Goal: Task Accomplishment & Management: Manage account settings

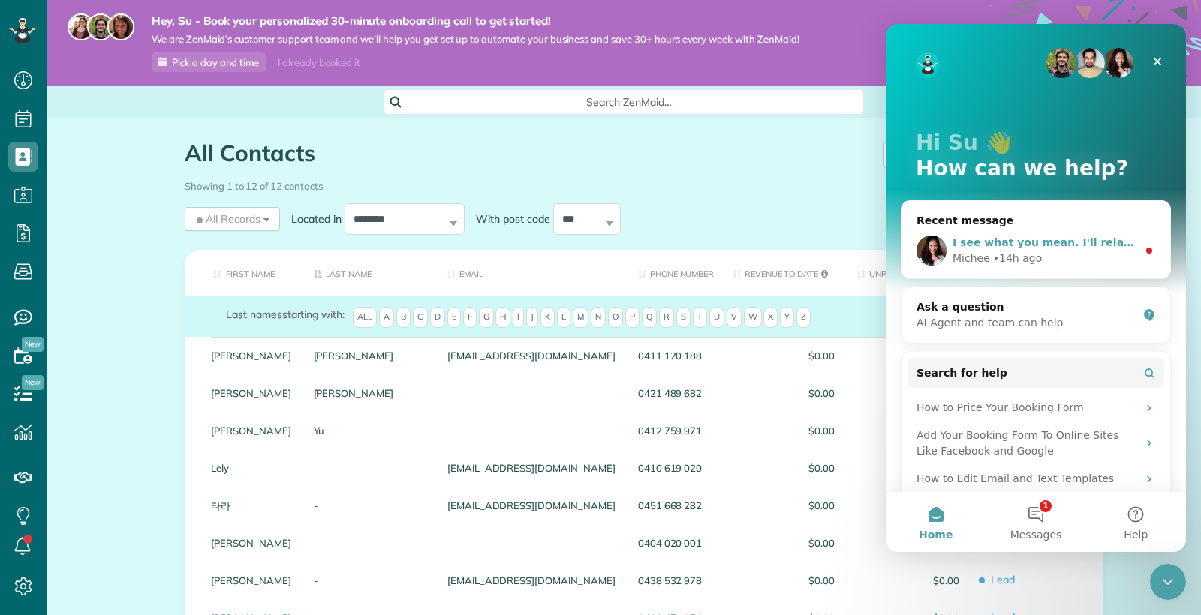
click at [983, 237] on span "I see what you mean. I'll relay this to our team" at bounding box center [1090, 242] width 277 height 12
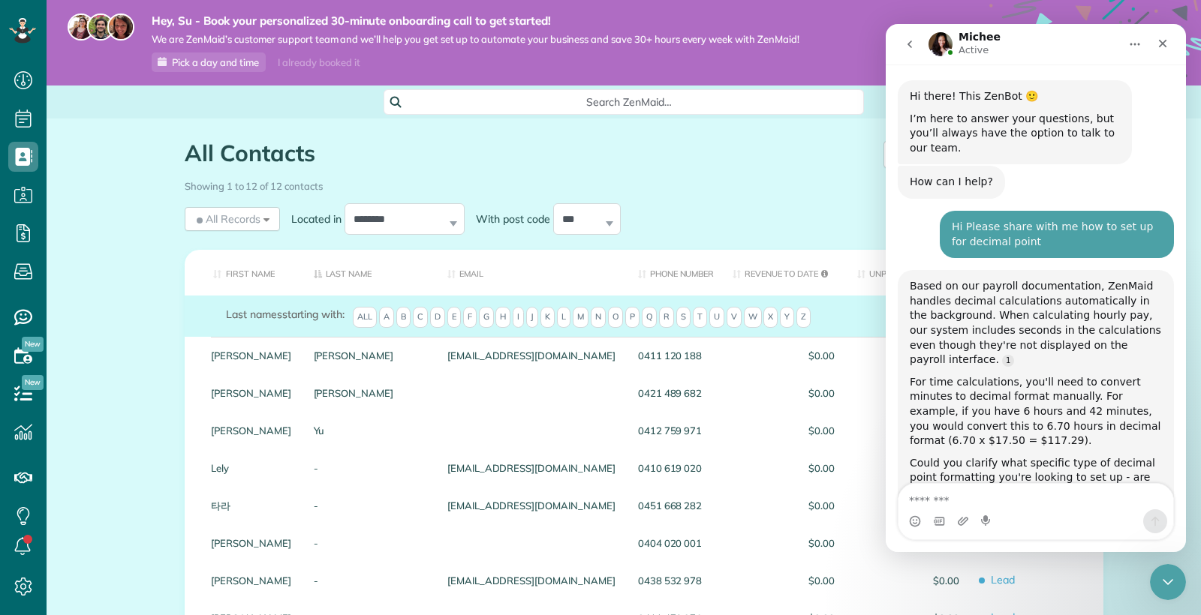
scroll to position [1703, 0]
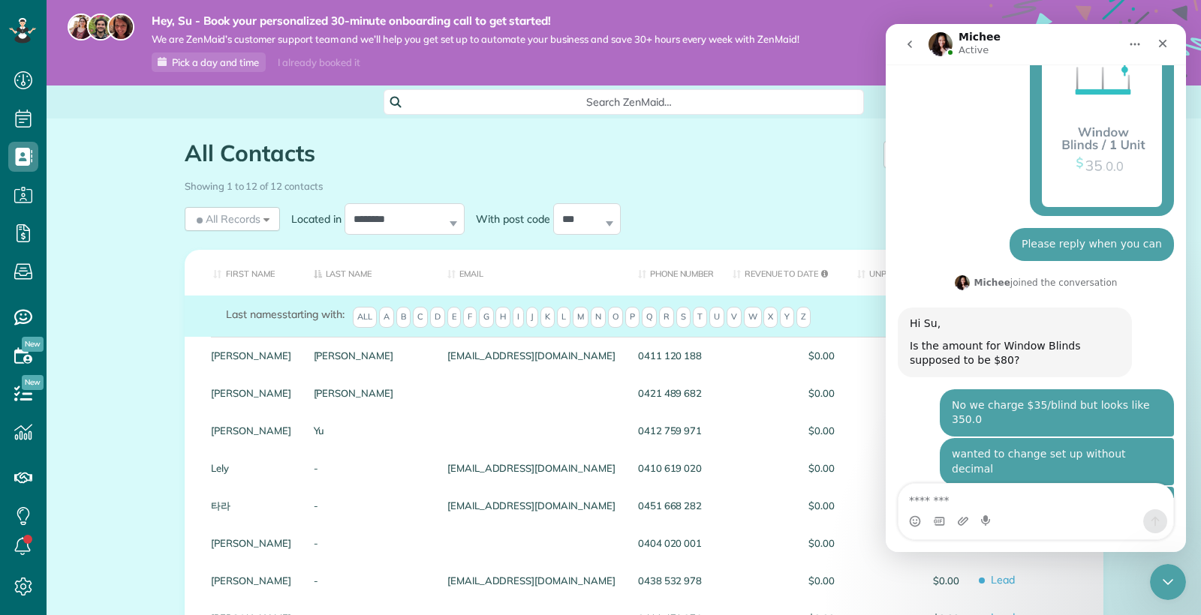
click at [911, 38] on icon "go back" at bounding box center [909, 44] width 12 height 12
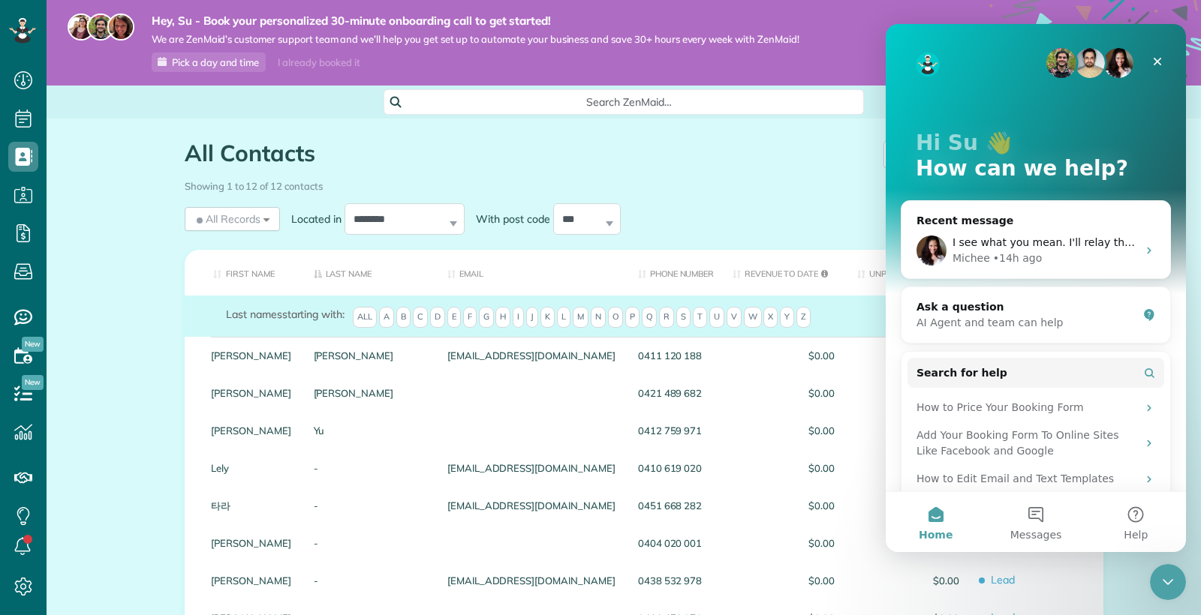
scroll to position [5, 0]
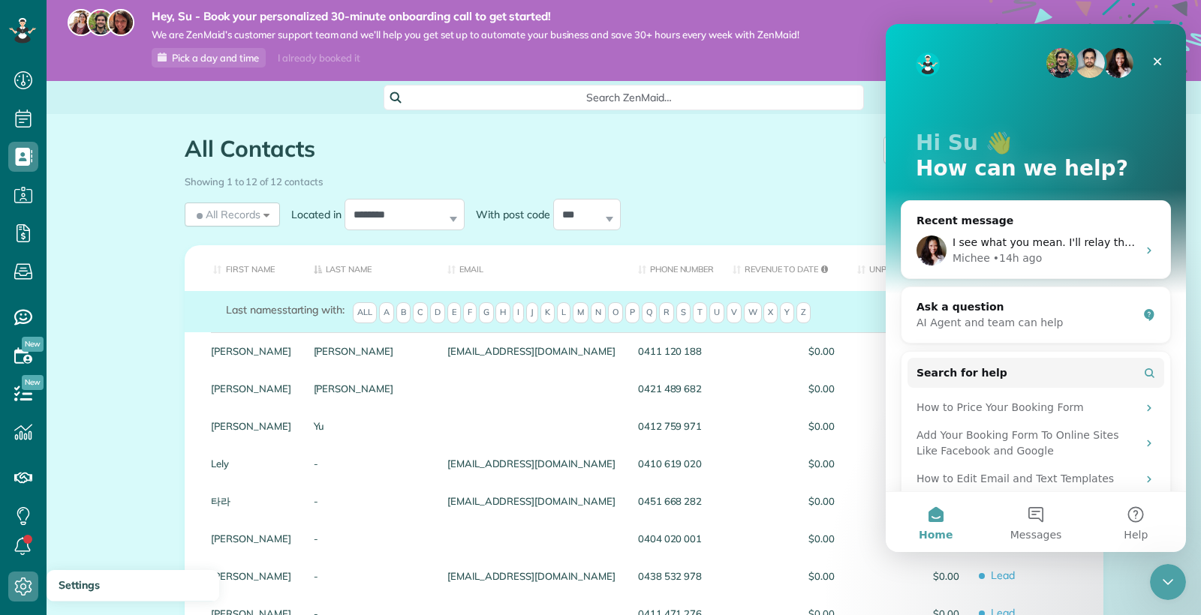
click at [40, 589] on link "Settings" at bounding box center [28, 587] width 56 height 38
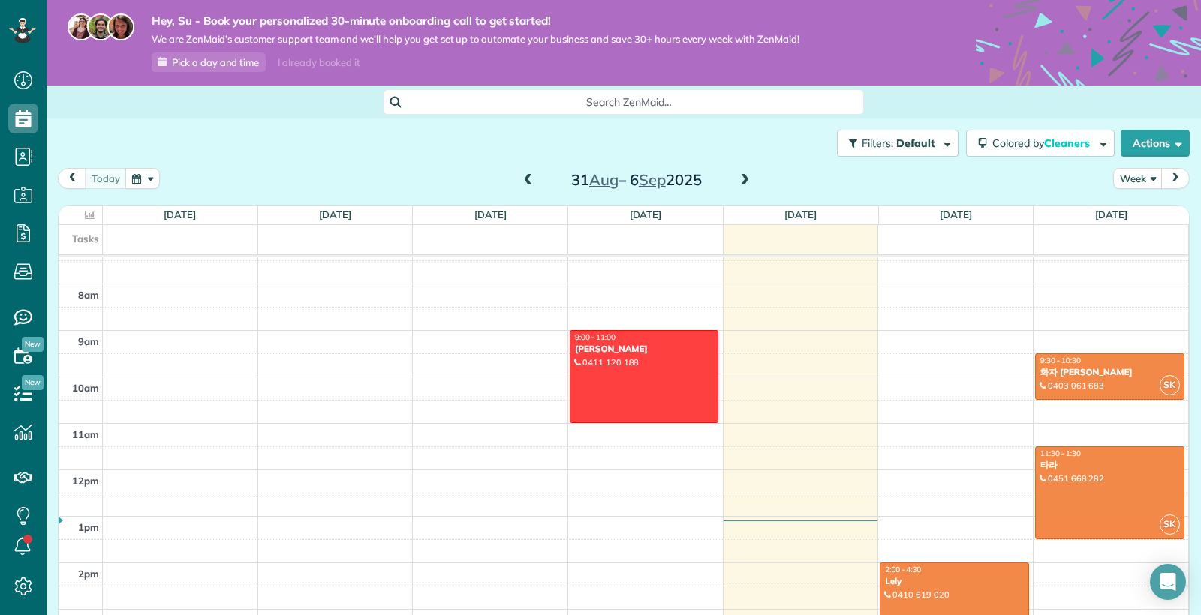
scroll to position [343, 0]
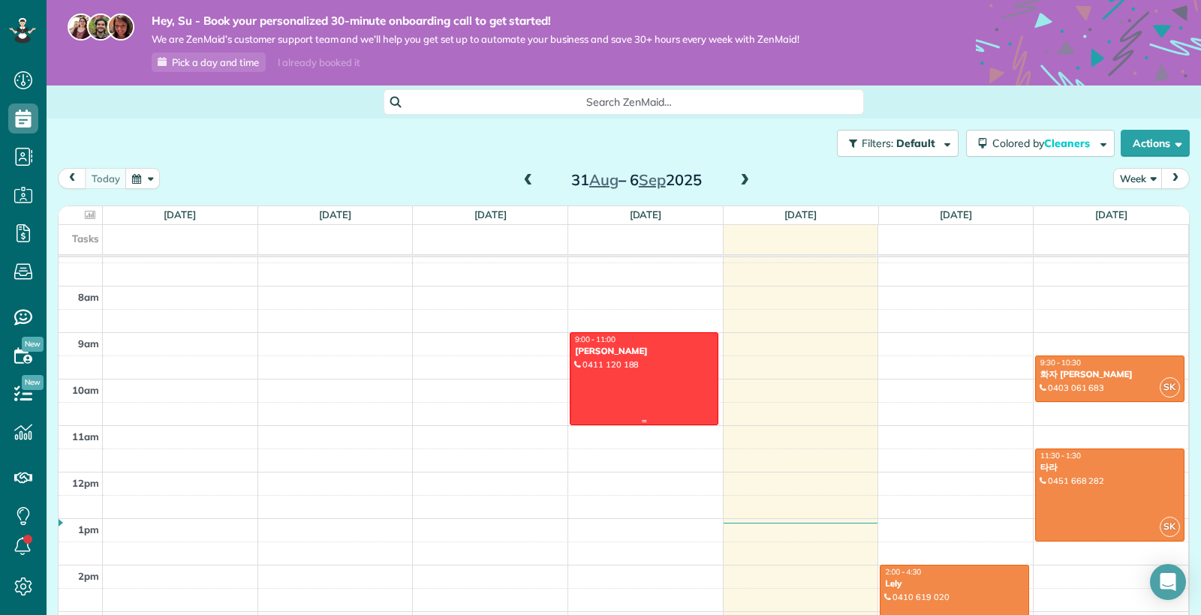
click at [640, 388] on div at bounding box center [644, 379] width 148 height 92
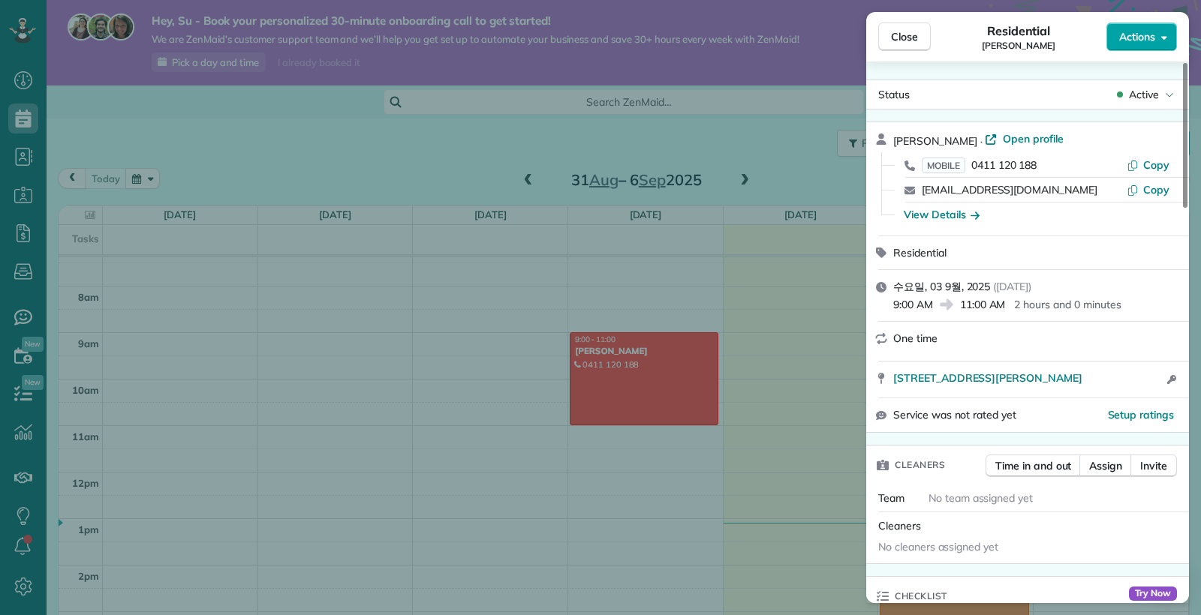
click at [1170, 40] on button "Actions" at bounding box center [1141, 37] width 71 height 29
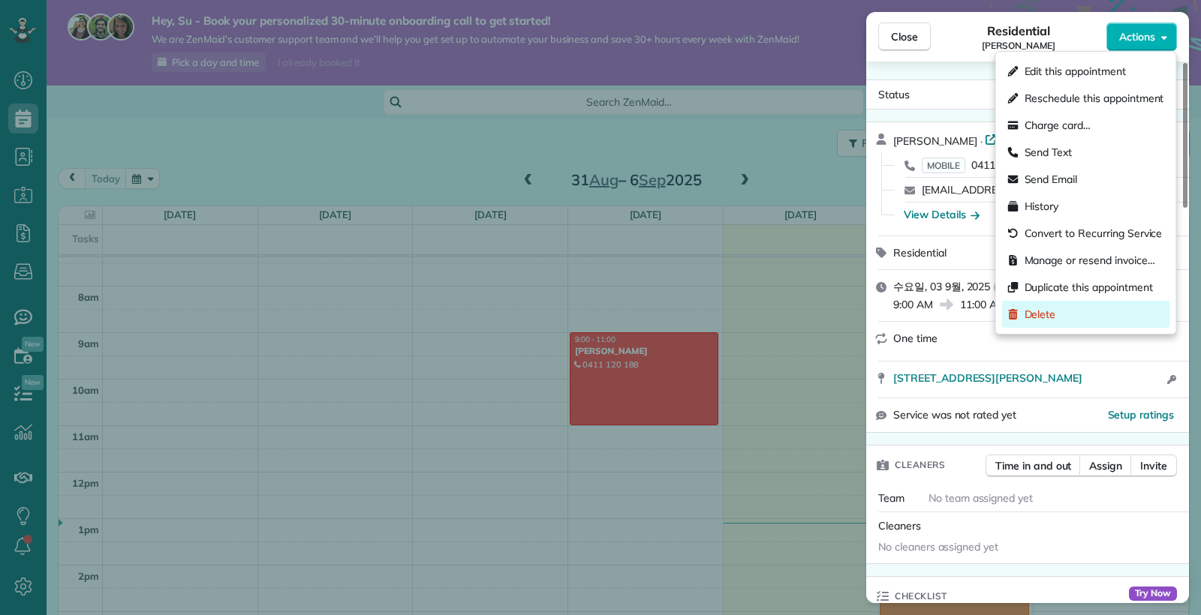
click at [1053, 314] on span "Delete" at bounding box center [1040, 314] width 32 height 15
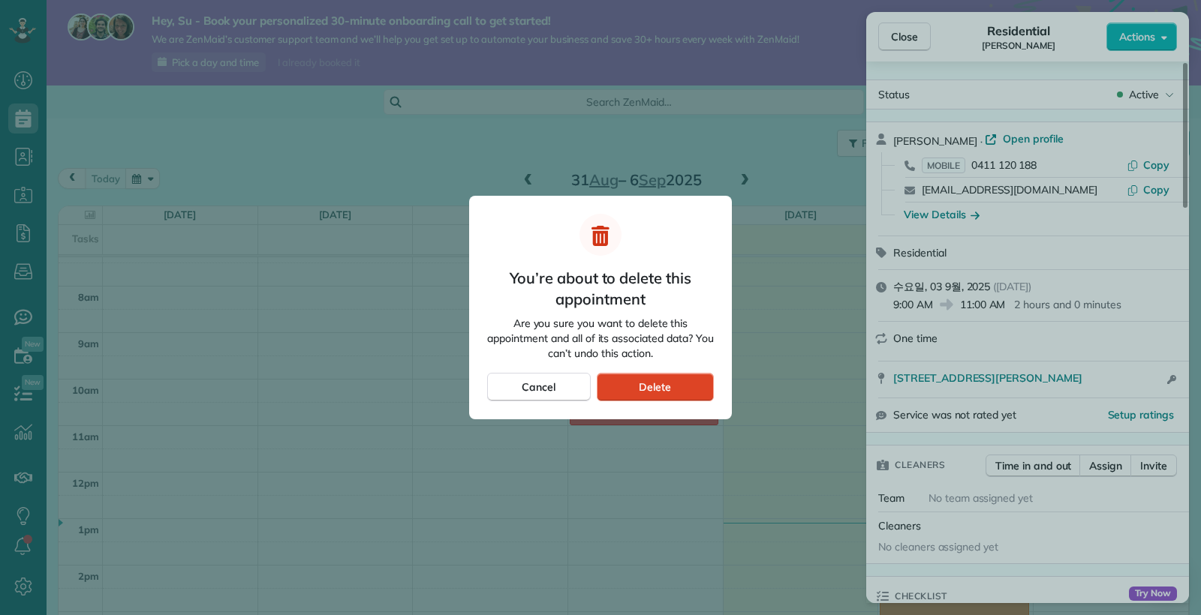
click at [677, 388] on div "Delete" at bounding box center [655, 387] width 117 height 29
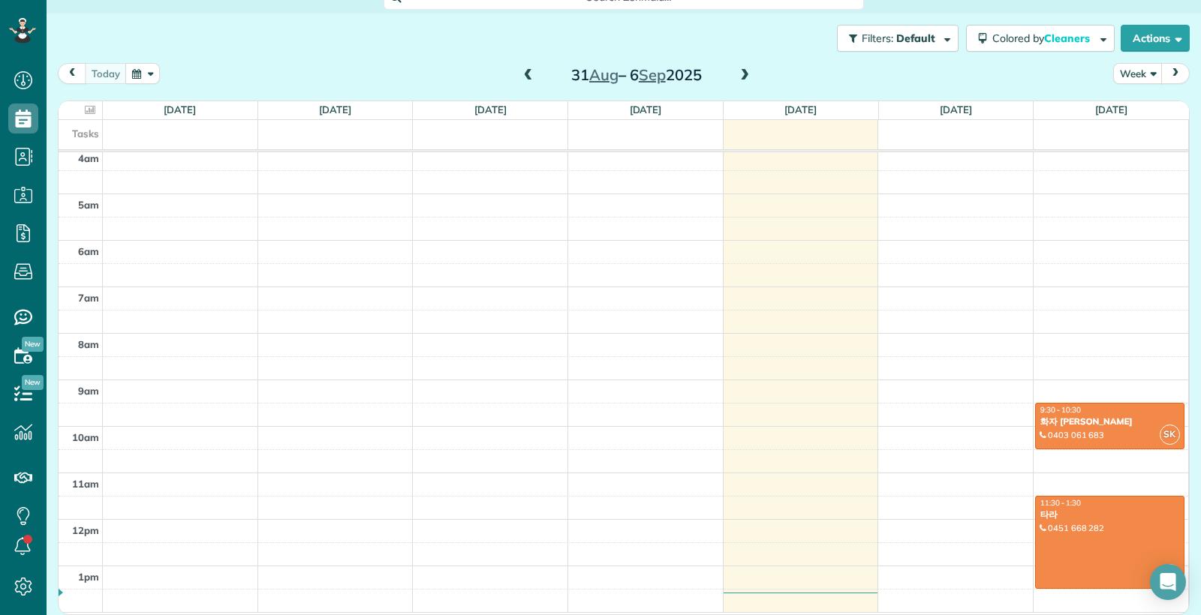
scroll to position [189, 0]
